Goal: Task Accomplishment & Management: Manage account settings

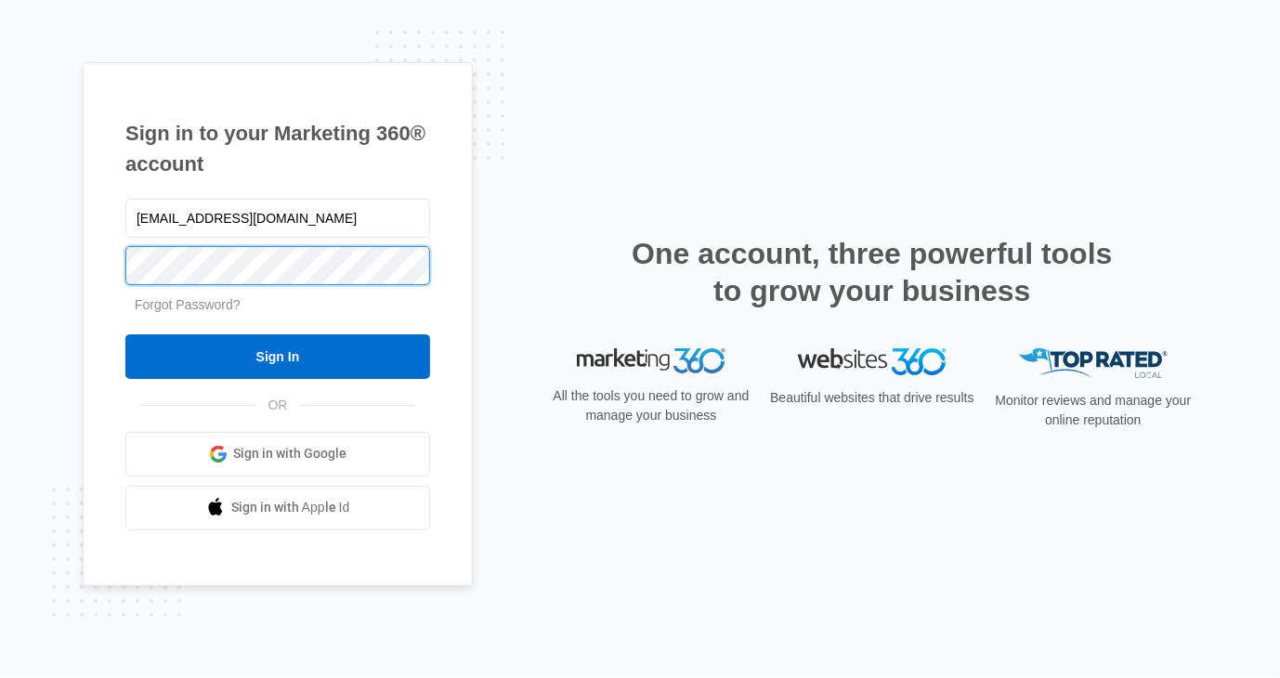
type input "Spencer"
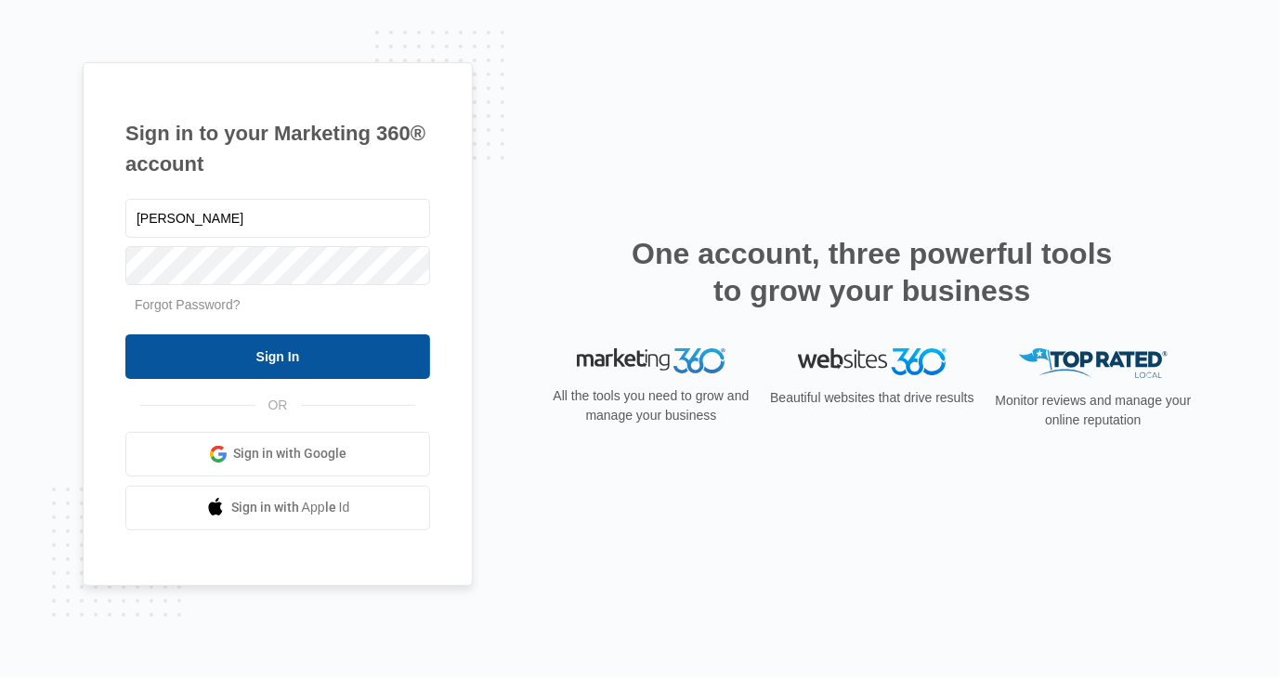
click at [272, 358] on input "Sign In" at bounding box center [277, 356] width 305 height 45
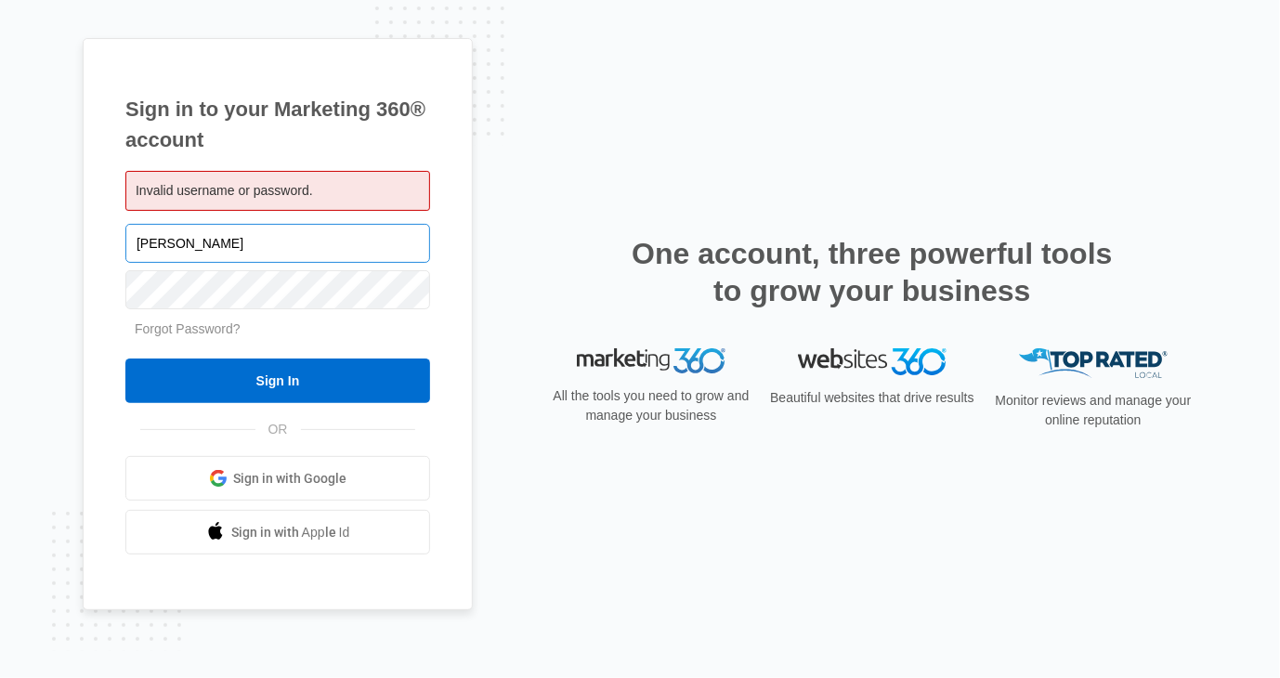
click at [280, 242] on input "Spencer" at bounding box center [277, 243] width 305 height 39
type input "derrickspencer91@gmail.com"
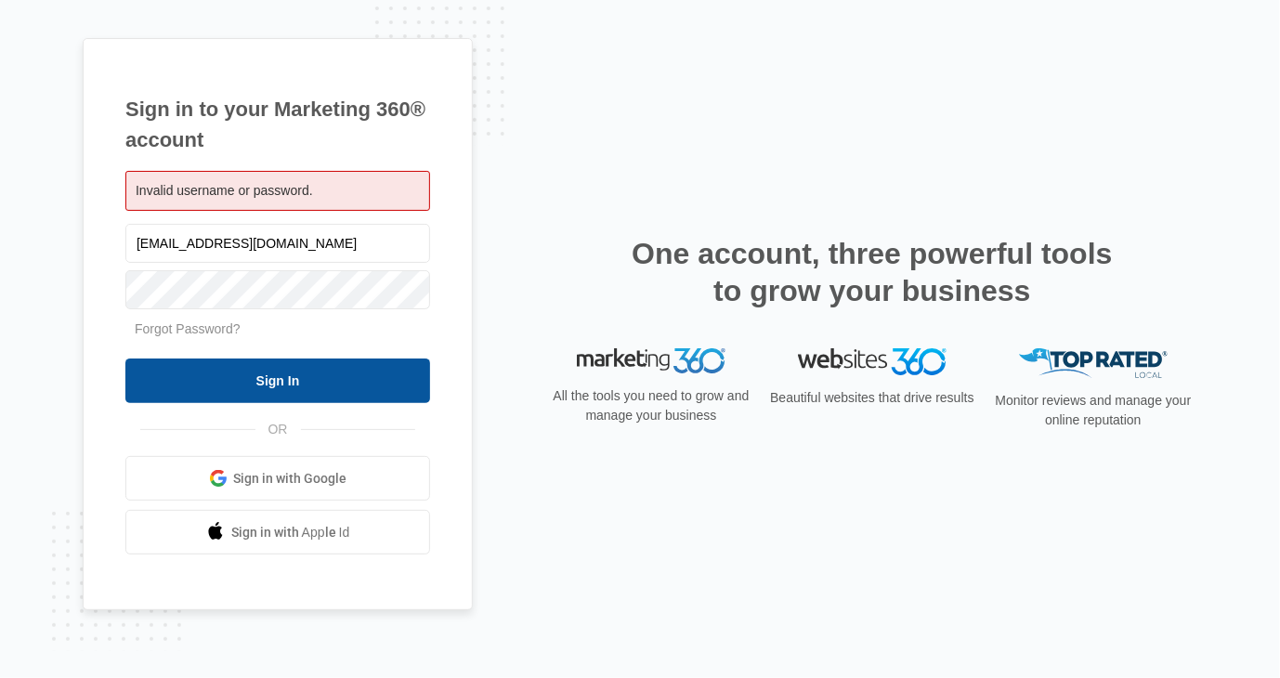
click at [289, 370] on input "Sign In" at bounding box center [277, 380] width 305 height 45
